Goal: Task Accomplishment & Management: Use online tool/utility

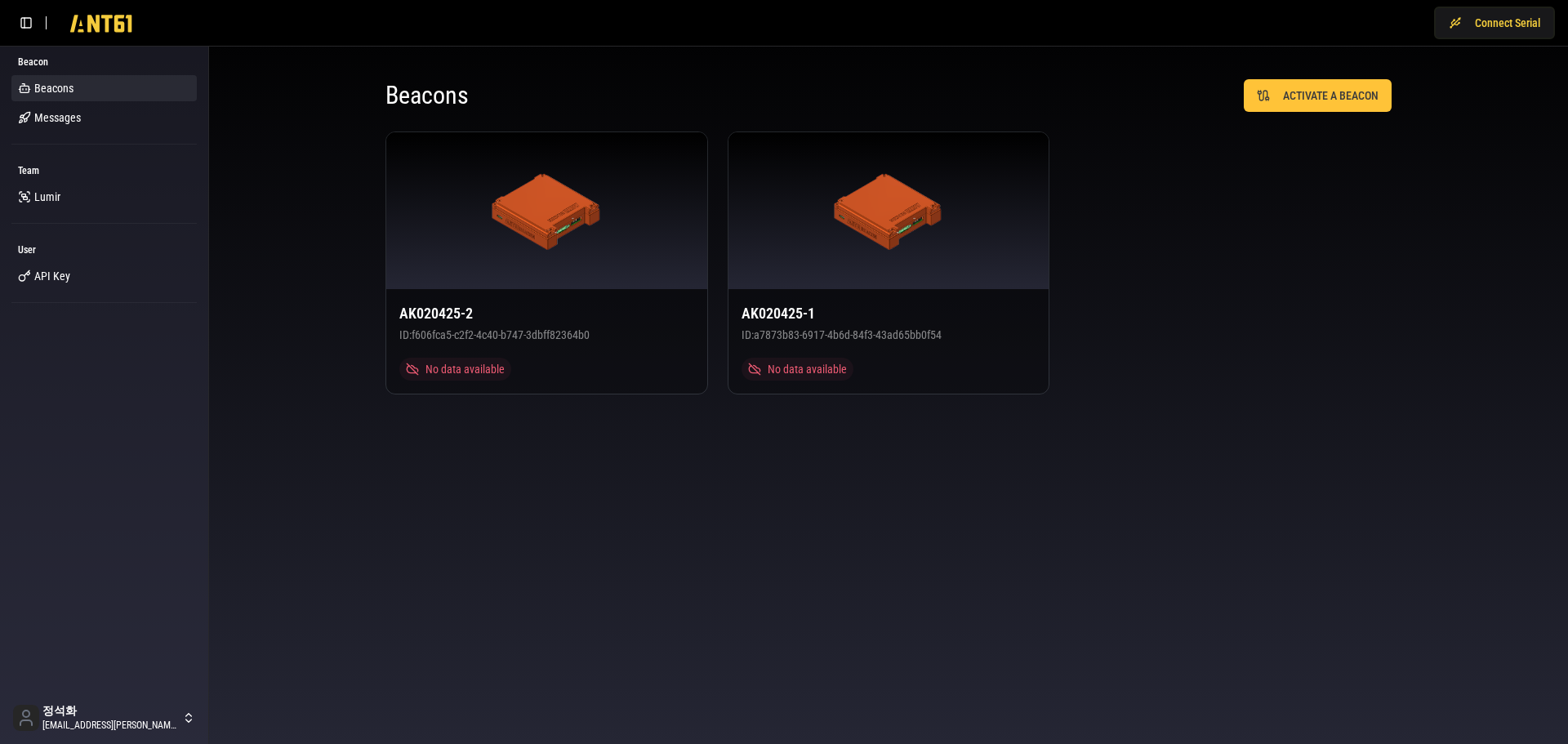
click at [1379, 332] on div "AK020425-2 ID: f606fca5-c2f2-4c40-b747-3dbff82364b0 No data available AK020425-…" at bounding box center [887, 262] width 1006 height 262
click at [1198, 216] on div "AK020425-2 ID: f606fca5-c2f2-4c40-b747-3dbff82364b0 No data available AK020425-…" at bounding box center [887, 262] width 1006 height 262
click at [1325, 451] on body "Connect Serial Beacon Beacons Messages Team [PERSON_NAME] User API Key 정석화 [EMA…" at bounding box center [784, 372] width 1568 height 744
click at [1476, 34] on button "Connect Serial" at bounding box center [1494, 23] width 121 height 33
click at [1209, 491] on body "Connect Serial Beacon Beacons Messages Team [PERSON_NAME] User API Key 정석화 [EMA…" at bounding box center [784, 372] width 1568 height 744
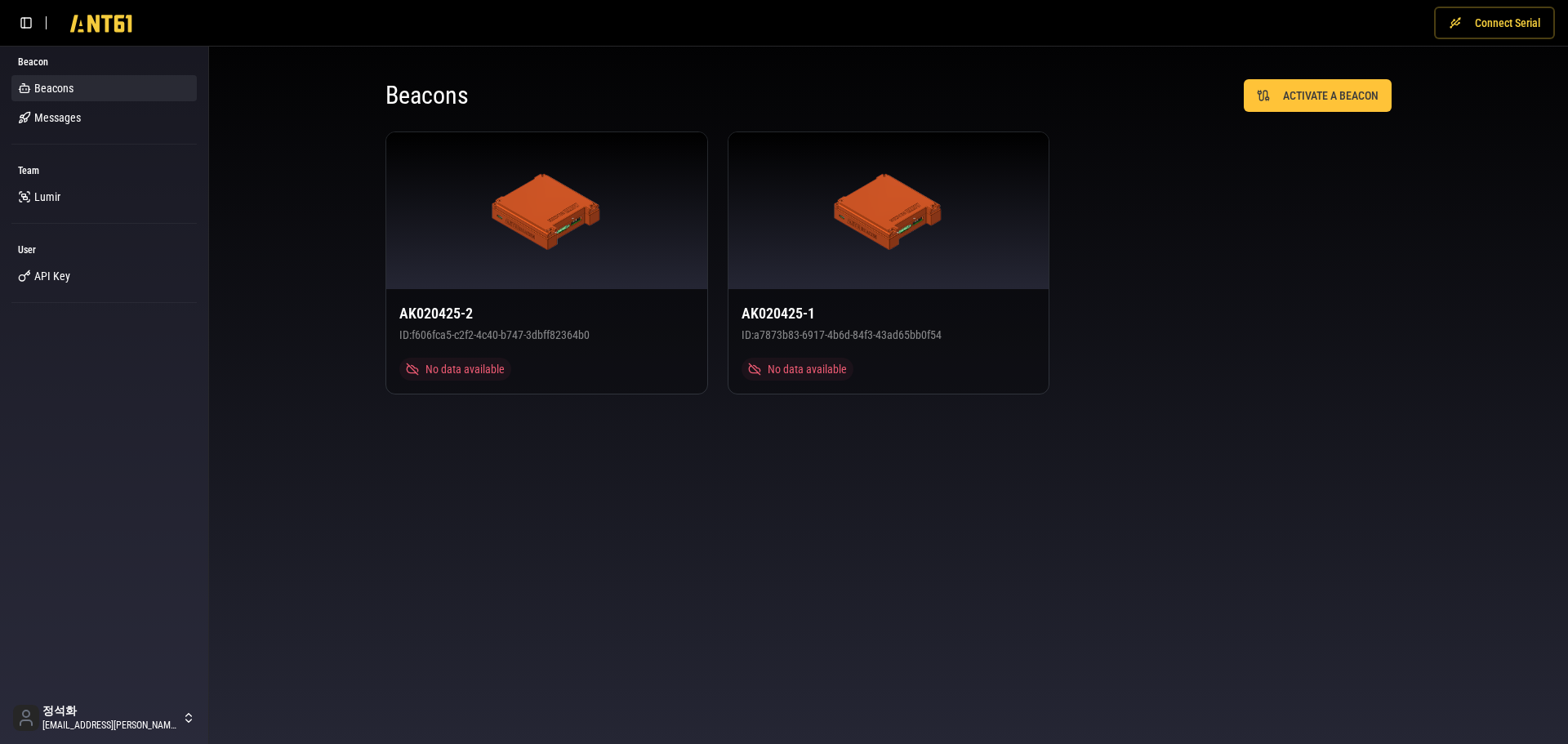
click at [1487, 31] on button "Connect Serial" at bounding box center [1494, 23] width 121 height 33
click at [771, 505] on body "Disconnect Beacon Beacons Messages Team [PERSON_NAME] User API Key 정석화 [EMAIL_A…" at bounding box center [784, 372] width 1568 height 744
click at [1228, 498] on body "Disconnect Beacon Beacons Messages Team [PERSON_NAME] User API Key 정석화 [EMAIL_A…" at bounding box center [784, 372] width 1568 height 744
